Goal: Navigation & Orientation: Go to known website

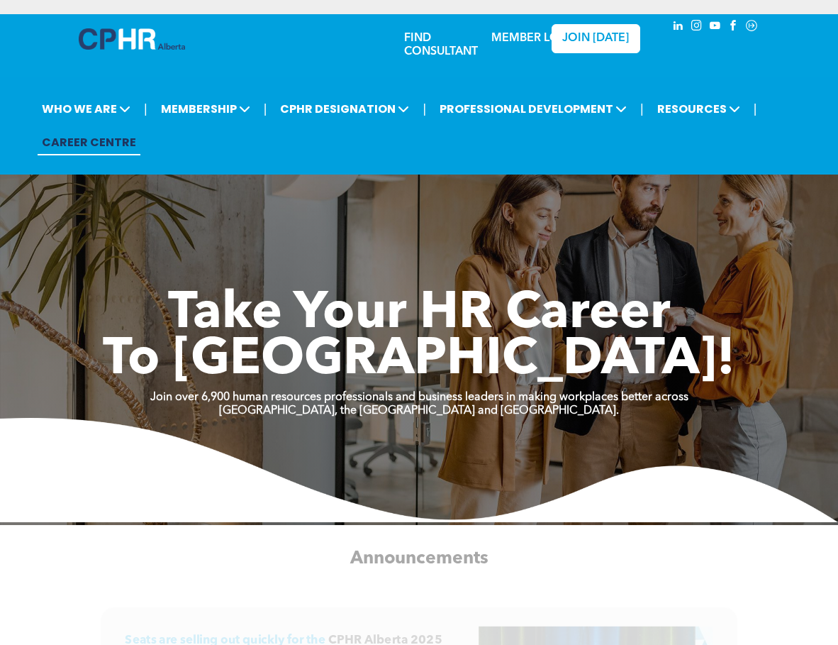
click at [522, 38] on link "MEMBER LOGIN" at bounding box center [536, 38] width 89 height 11
click at [537, 46] on div "JOIN [DATE]" at bounding box center [579, 41] width 93 height 50
click at [538, 39] on div "JOIN [DATE]" at bounding box center [579, 41] width 93 height 50
click at [511, 32] on p "MEMBER LOGIN" at bounding box center [536, 38] width 92 height 13
click at [507, 45] on p "MEMBER LOGIN" at bounding box center [536, 38] width 92 height 13
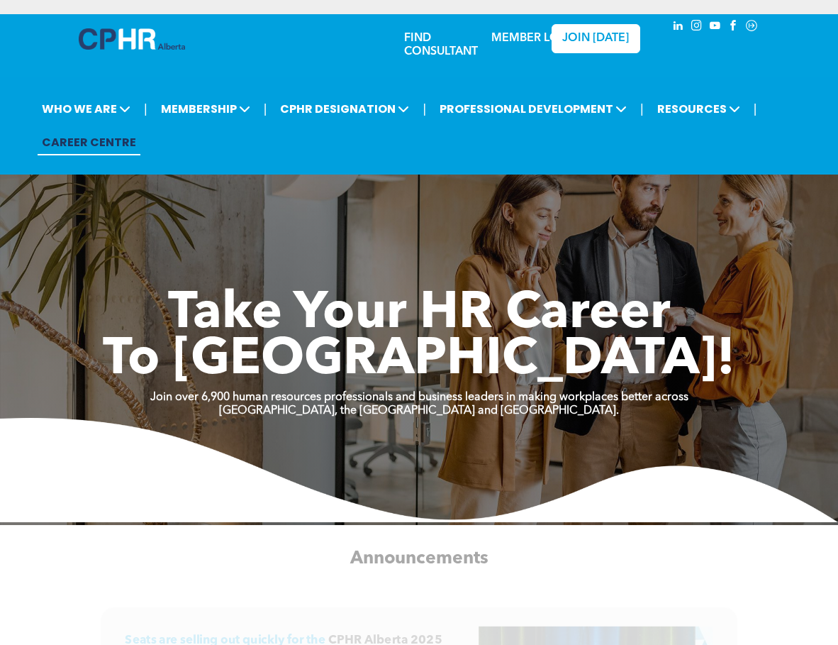
click at [510, 40] on link "MEMBER LOGIN" at bounding box center [536, 38] width 89 height 11
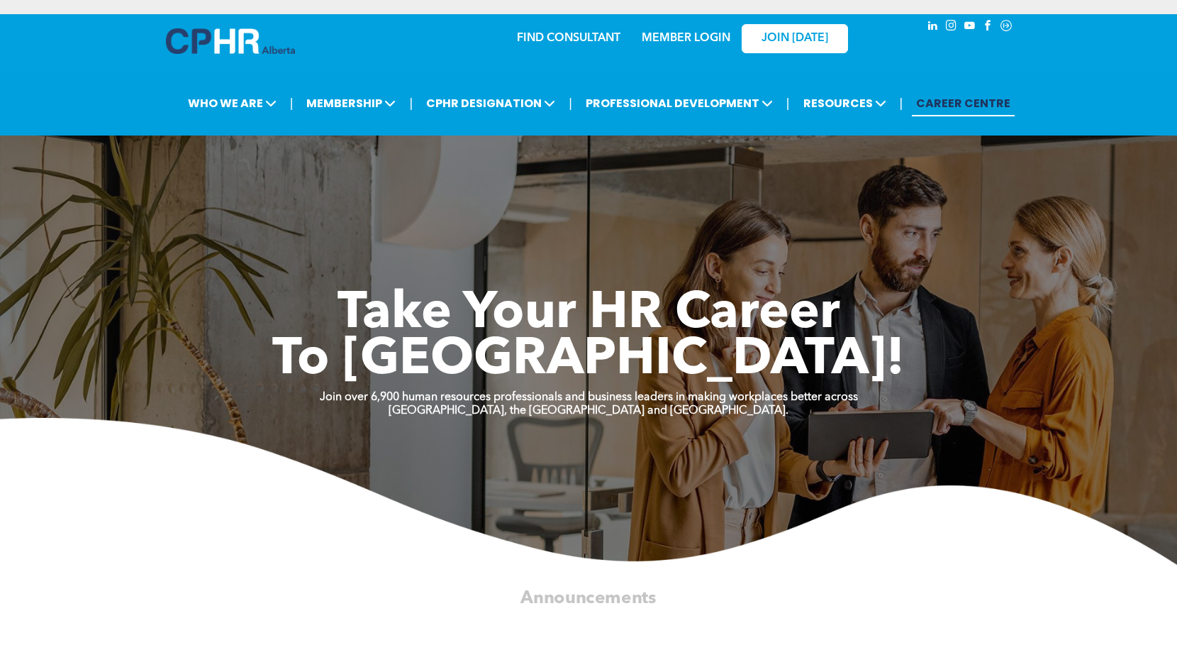
click at [638, 35] on link "MEMBER LOGIN" at bounding box center [686, 38] width 89 height 11
click at [692, 37] on link "MEMBER LOGIN" at bounding box center [686, 38] width 89 height 11
